Goal: Information Seeking & Learning: Learn about a topic

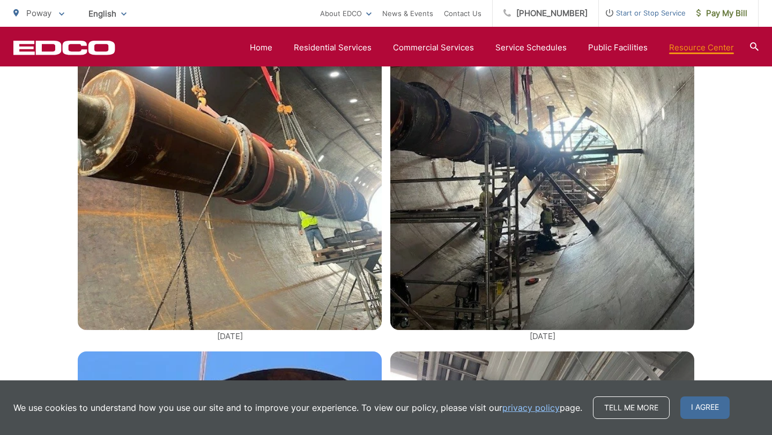
scroll to position [1498, 0]
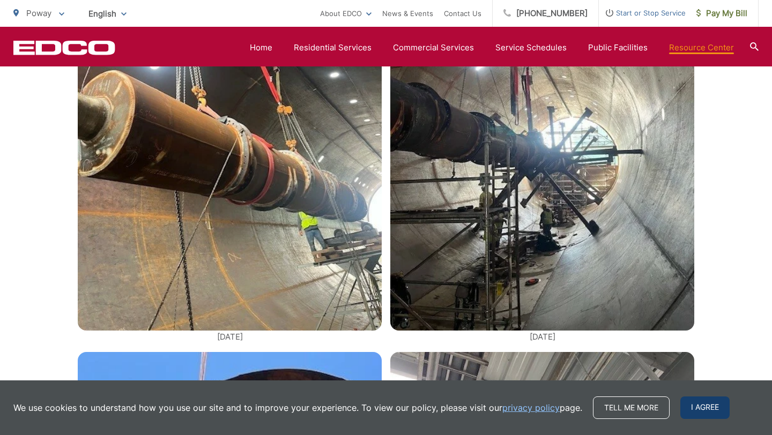
click at [697, 407] on span "I agree" at bounding box center [705, 408] width 49 height 23
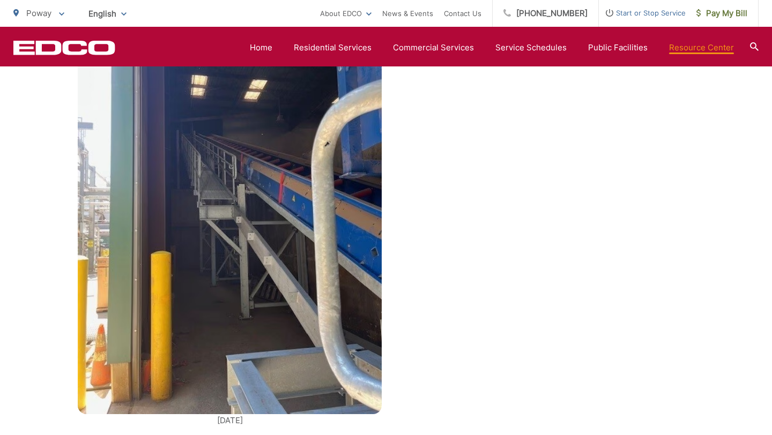
scroll to position [2268, 0]
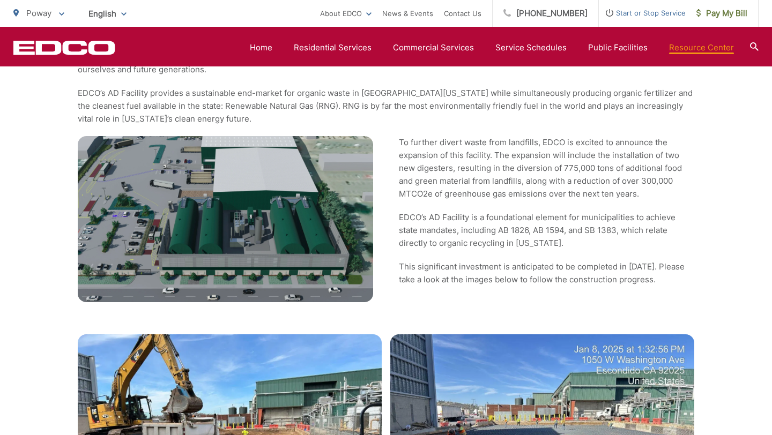
scroll to position [398, 0]
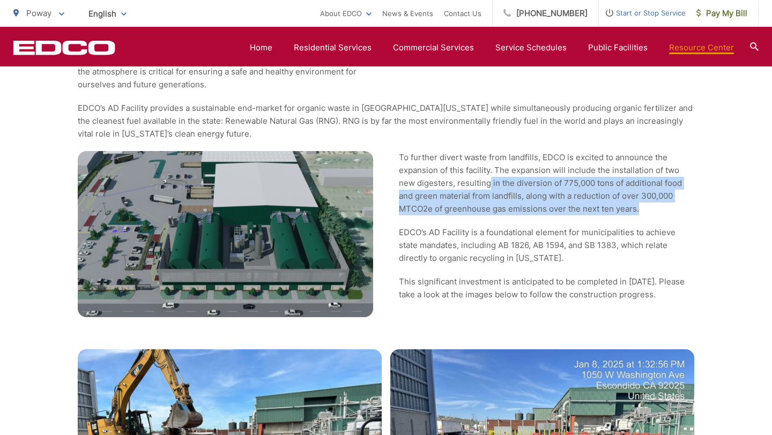
drag, startPoint x: 656, startPoint y: 212, endPoint x: 489, endPoint y: 180, distance: 170.9
click at [489, 180] on p "To further divert waste from landfills, EDCO is excited to announce the expansi…" at bounding box center [547, 183] width 296 height 64
click at [534, 187] on p "To further divert waste from landfills, EDCO is excited to announce the expansi…" at bounding box center [547, 183] width 296 height 64
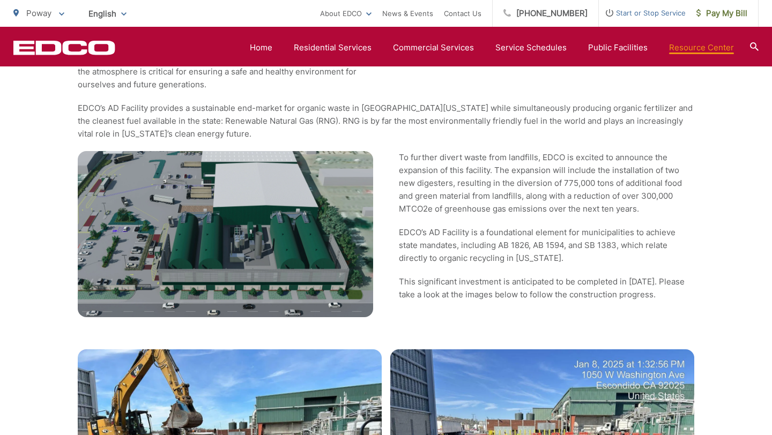
click at [534, 187] on p "To further divert waste from landfills, EDCO is excited to announce the expansi…" at bounding box center [547, 183] width 296 height 64
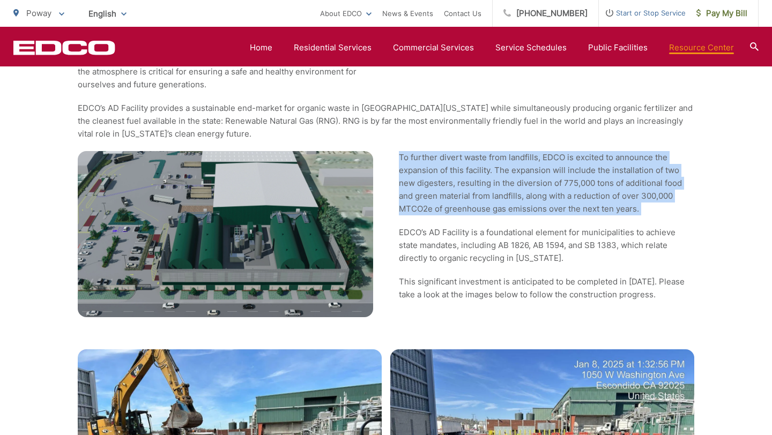
click at [534, 187] on p "To further divert waste from landfills, EDCO is excited to announce the expansi…" at bounding box center [547, 183] width 296 height 64
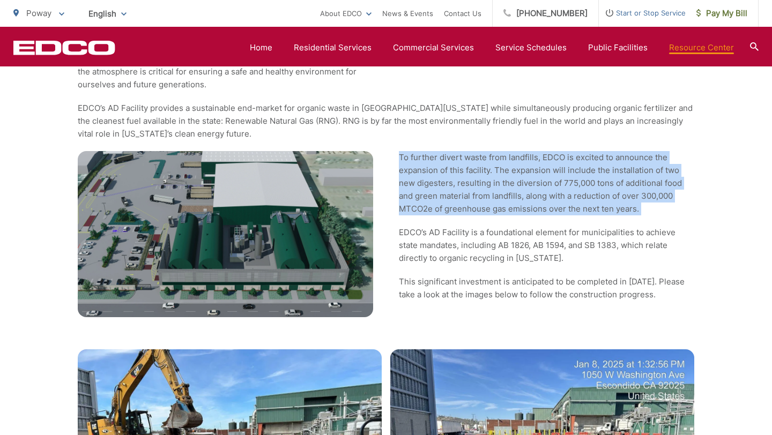
click at [534, 187] on p "To further divert waste from landfills, EDCO is excited to announce the expansi…" at bounding box center [547, 183] width 296 height 64
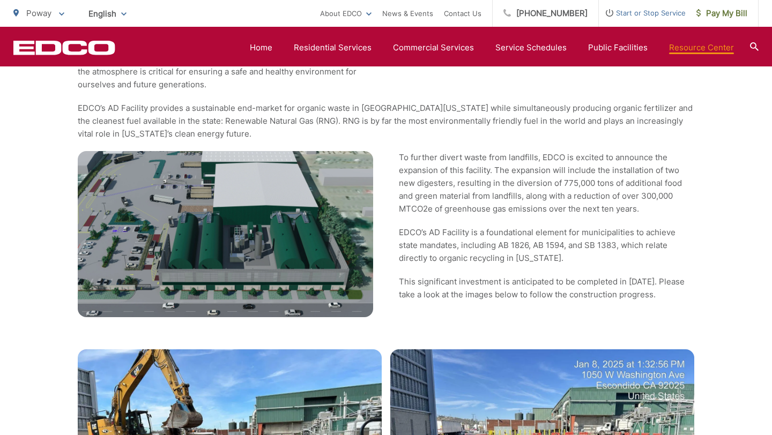
click at [551, 137] on p "EDCO’s AD Facility provides a sustainable end-market for organic waste in South…" at bounding box center [386, 121] width 617 height 39
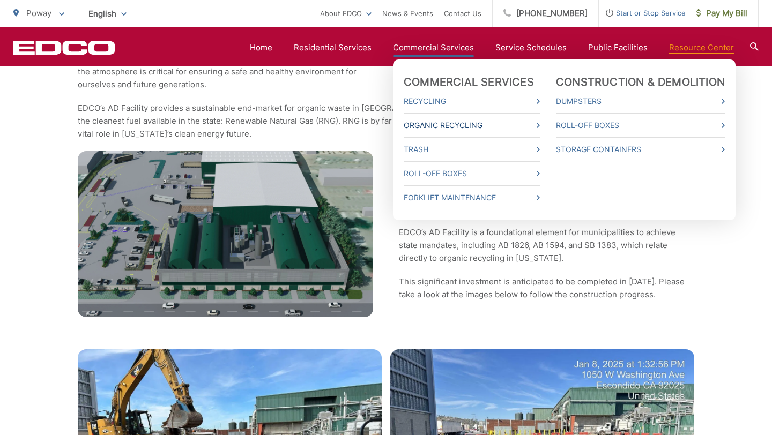
click at [452, 125] on link "Organic Recycling" at bounding box center [472, 125] width 136 height 13
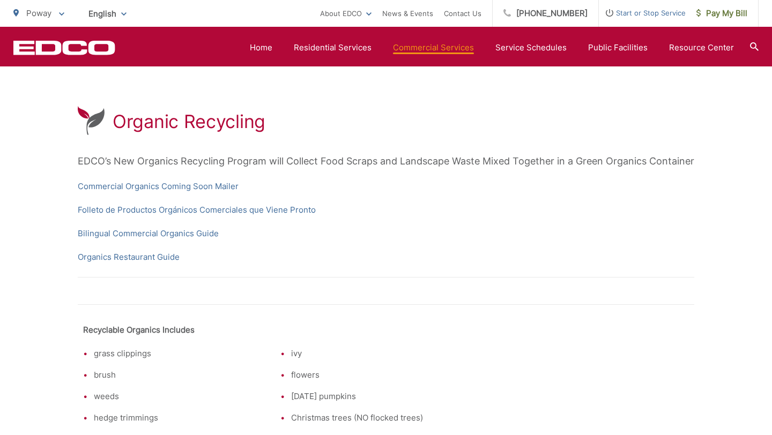
scroll to position [174, 0]
